Goal: Transaction & Acquisition: Book appointment/travel/reservation

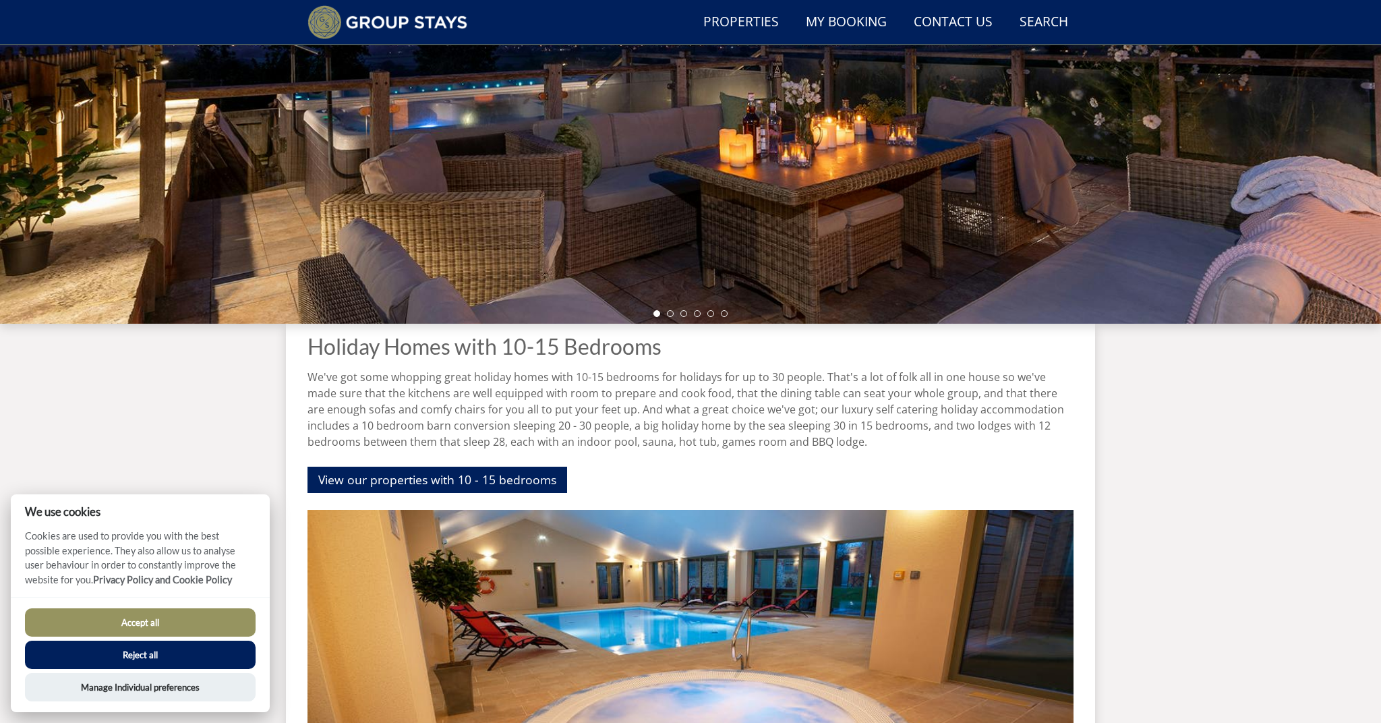
scroll to position [225, 0]
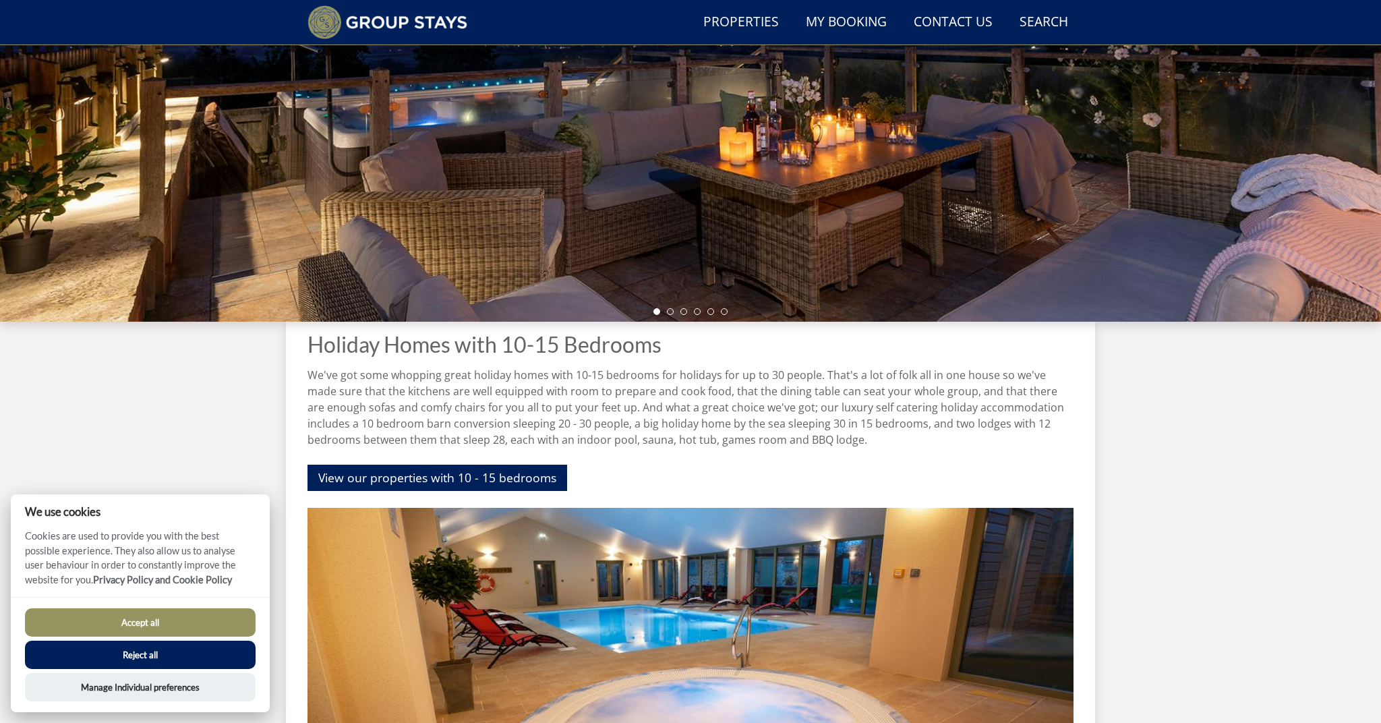
click at [158, 616] on button "Accept all" at bounding box center [140, 622] width 231 height 28
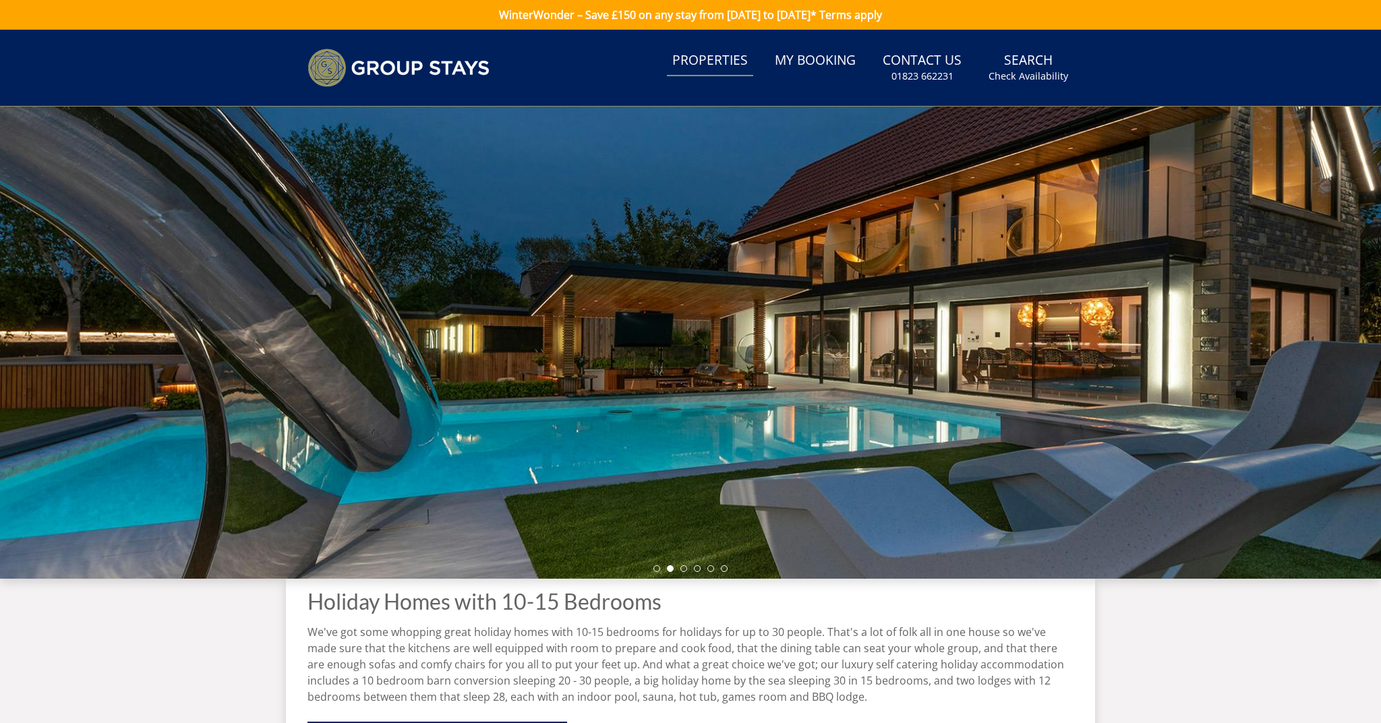
click at [713, 57] on link "Properties" at bounding box center [710, 61] width 86 height 30
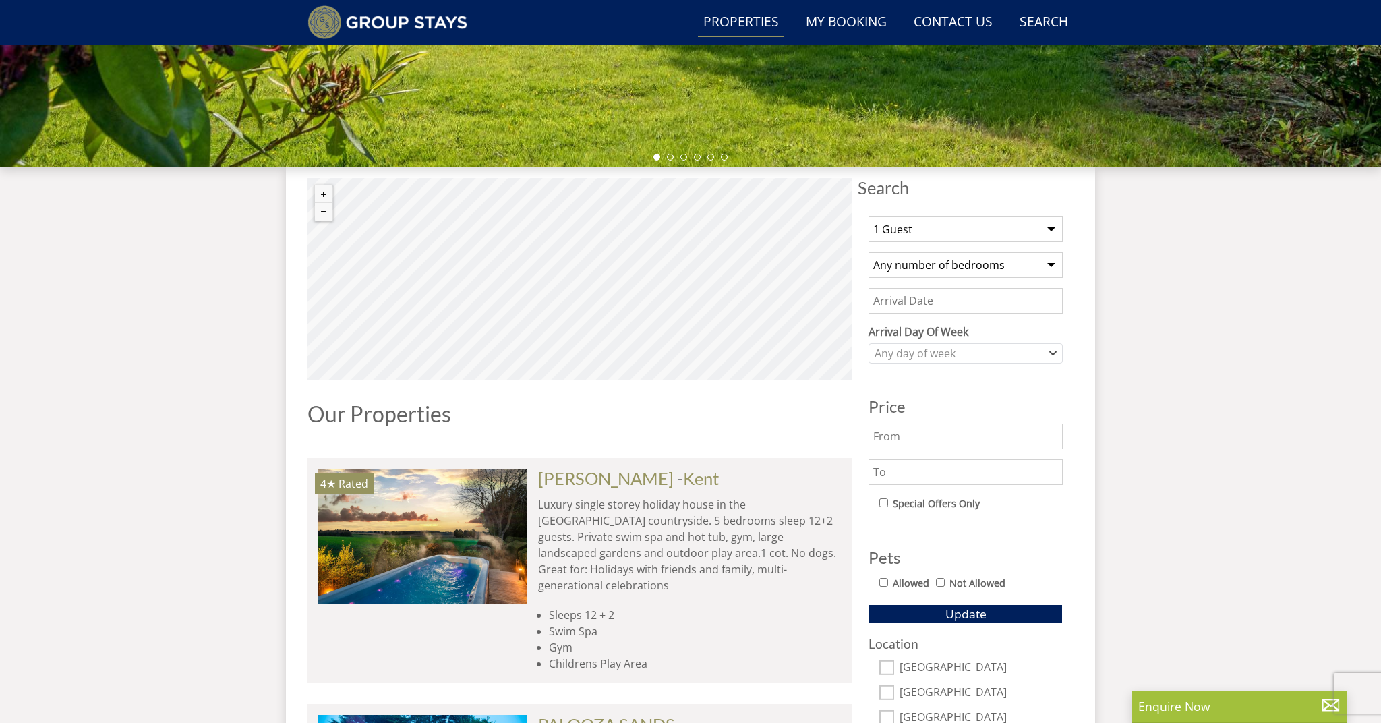
scroll to position [397, 0]
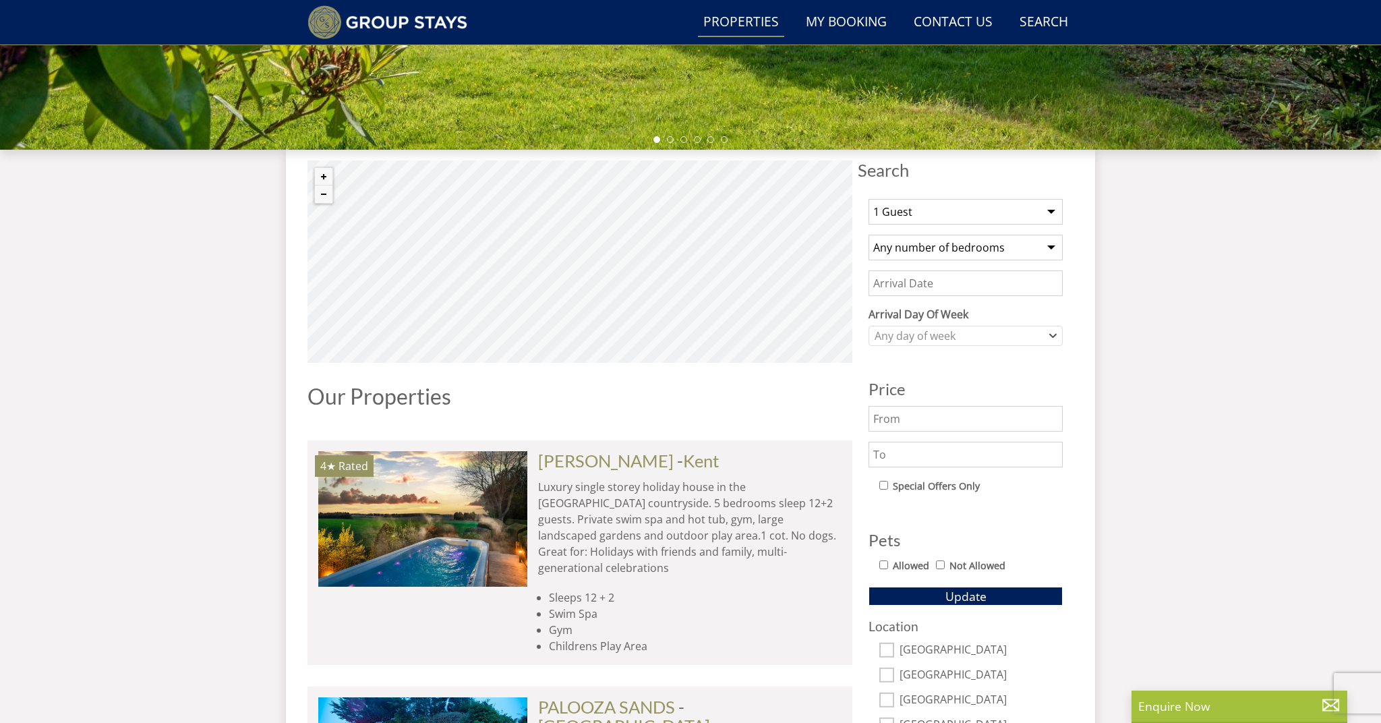
select select "14"
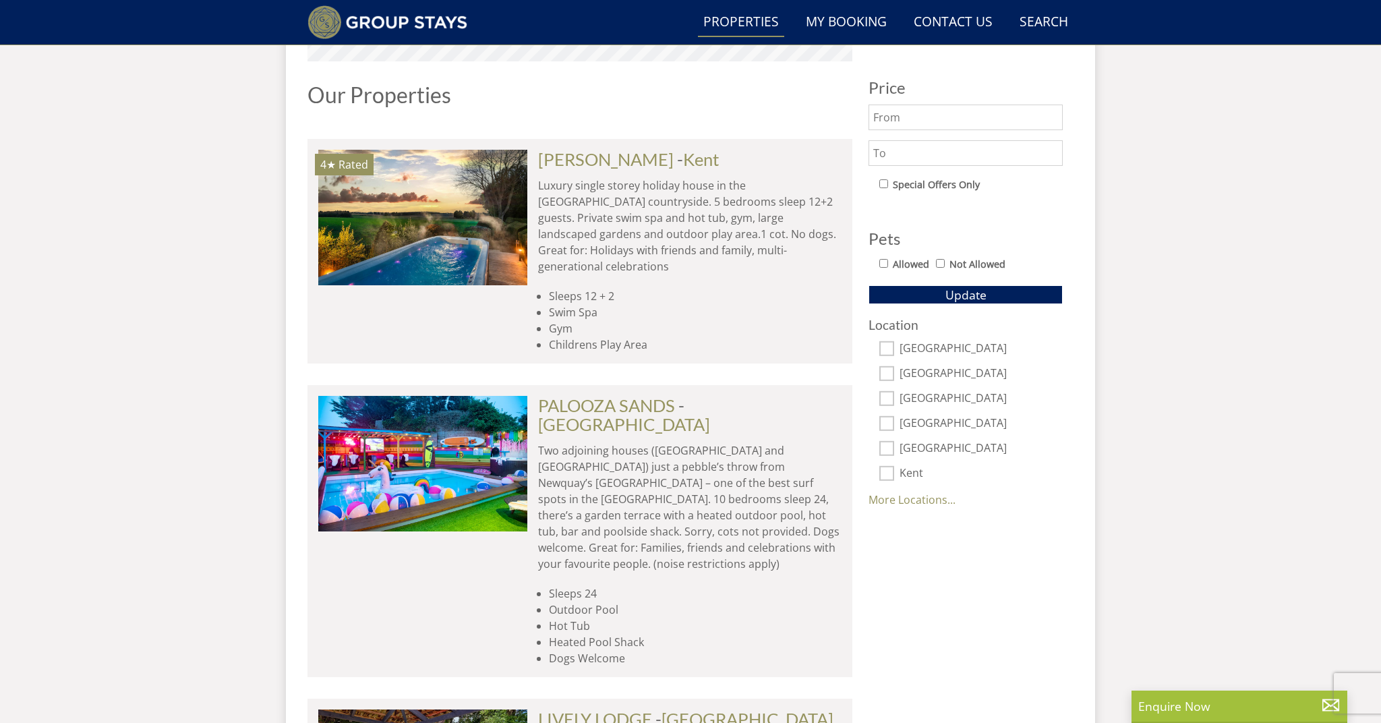
scroll to position [704, 0]
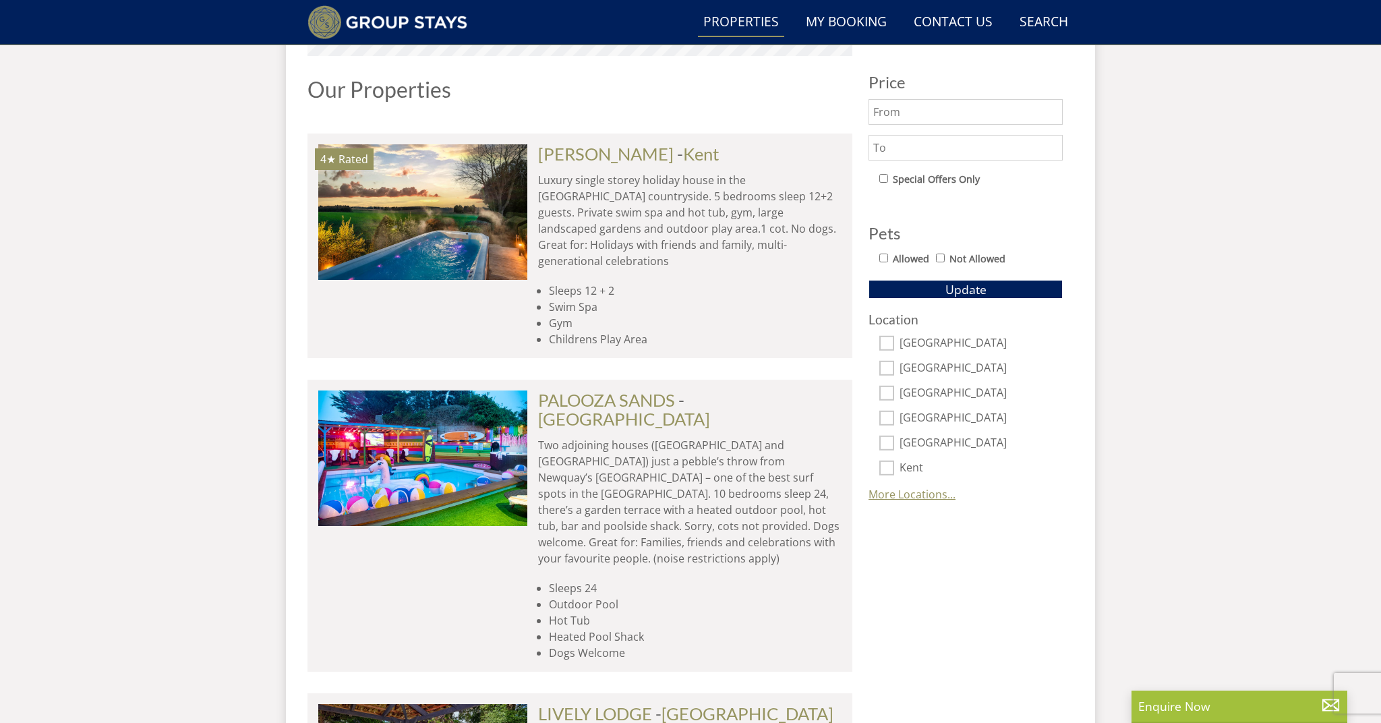
click at [928, 490] on link "More Locations..." at bounding box center [911, 494] width 87 height 15
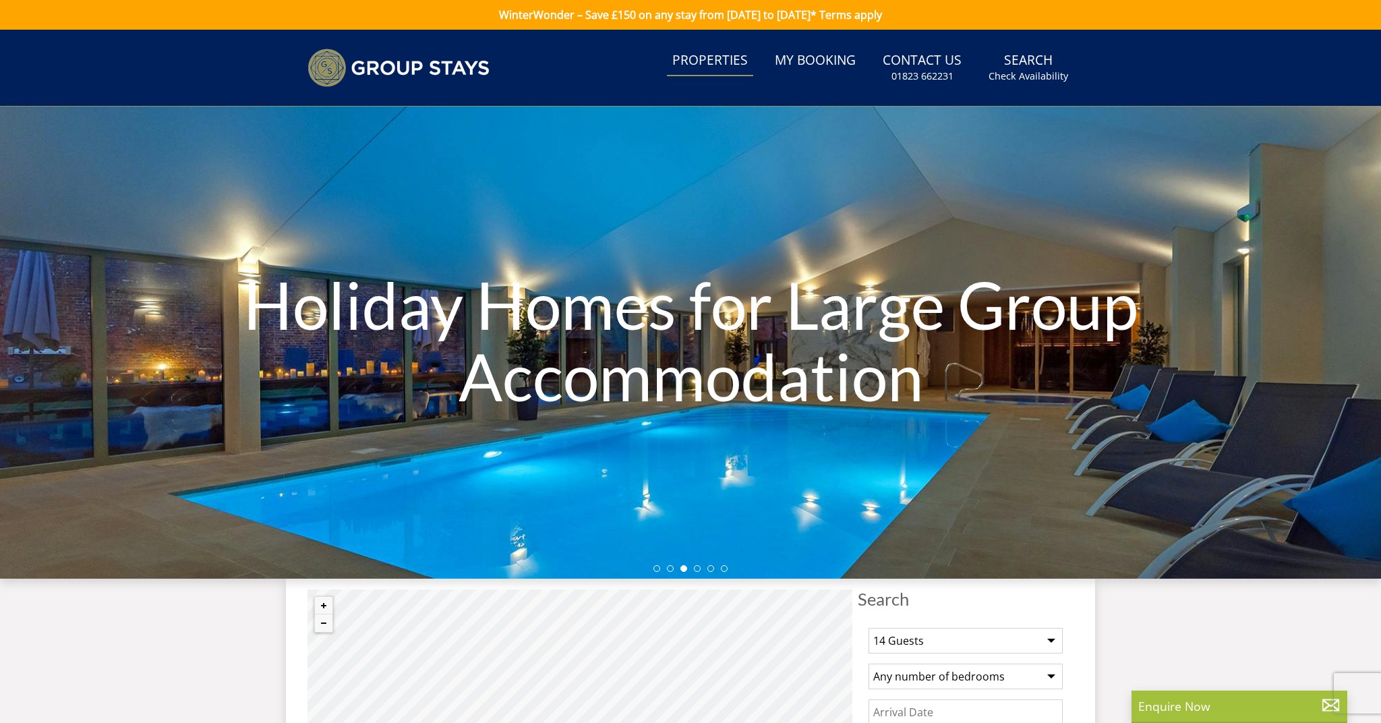
scroll to position [0, 0]
